Goal: Check status

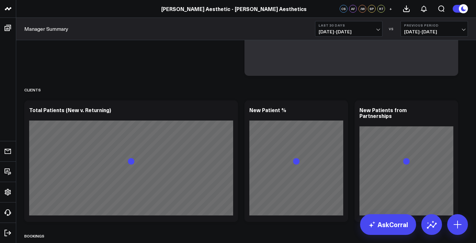
scroll to position [655, 0]
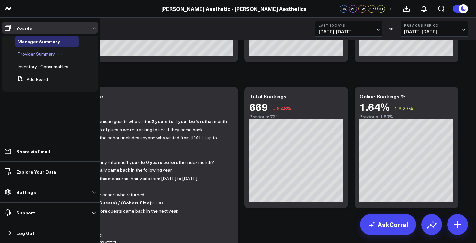
click at [38, 54] on span "Provider Summary" at bounding box center [36, 54] width 38 height 6
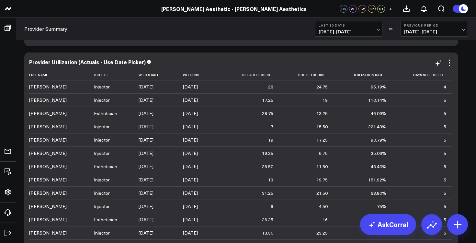
scroll to position [424, 0]
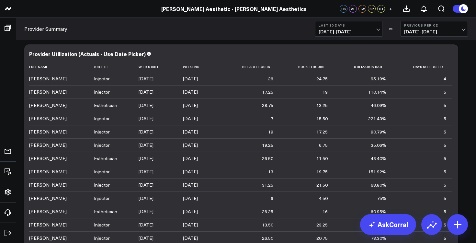
click at [367, 31] on span "[DATE] - [DATE]" at bounding box center [349, 31] width 60 height 5
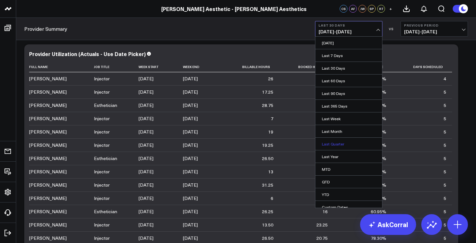
scroll to position [6, 0]
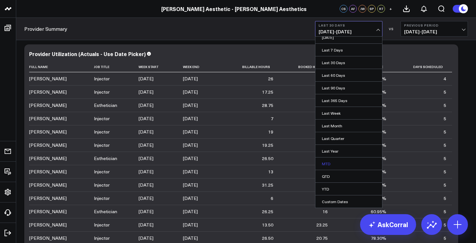
click at [352, 162] on link "MTD" at bounding box center [348, 163] width 67 height 12
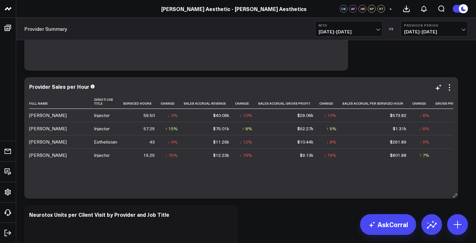
scroll to position [776, 0]
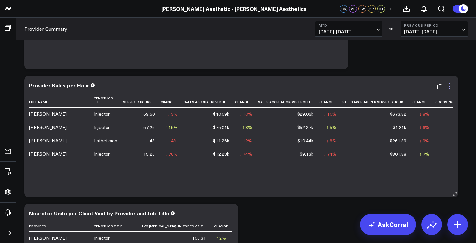
click at [448, 87] on icon at bounding box center [449, 86] width 8 height 8
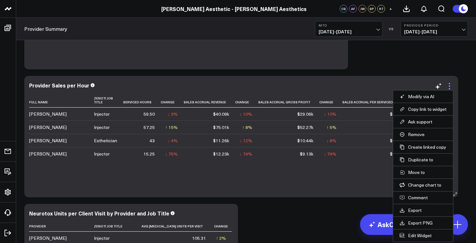
click at [448, 87] on icon at bounding box center [449, 86] width 8 height 8
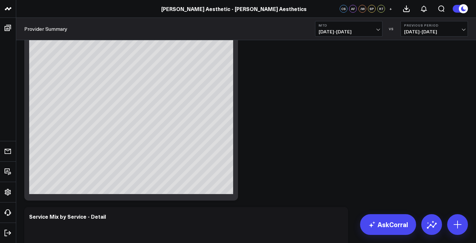
scroll to position [1308, 0]
